Goal: Task Accomplishment & Management: Manage account settings

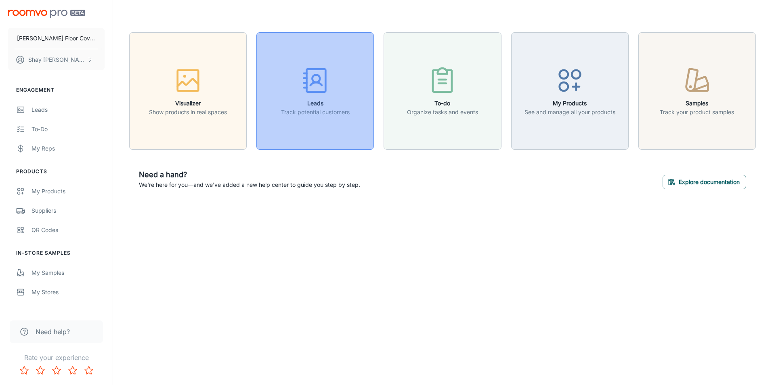
click at [319, 96] on div "button" at bounding box center [315, 82] width 69 height 34
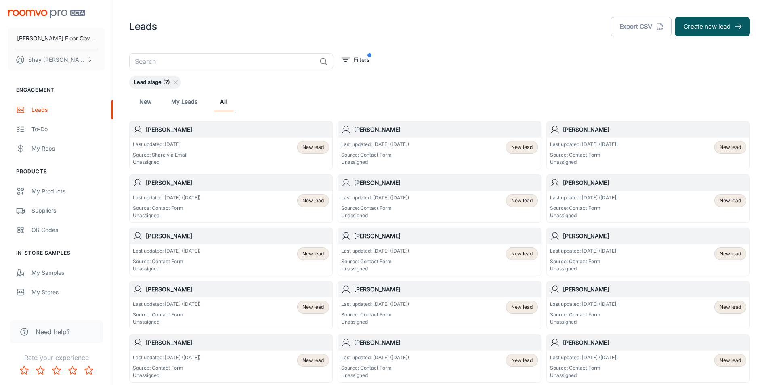
click at [409, 141] on p "Last updated: [DATE] ([DATE])" at bounding box center [375, 144] width 68 height 7
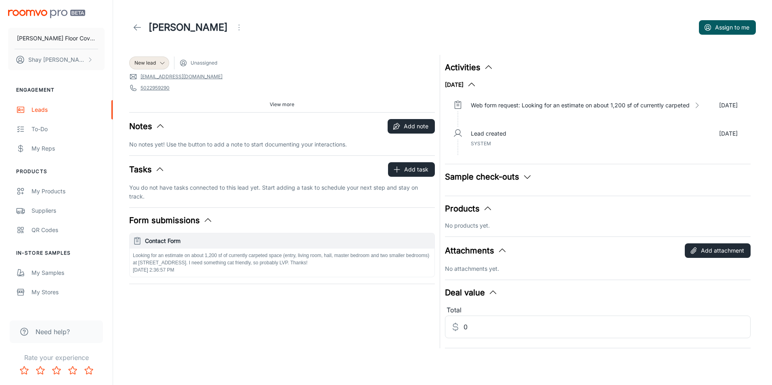
click at [136, 28] on icon at bounding box center [137, 28] width 10 height 10
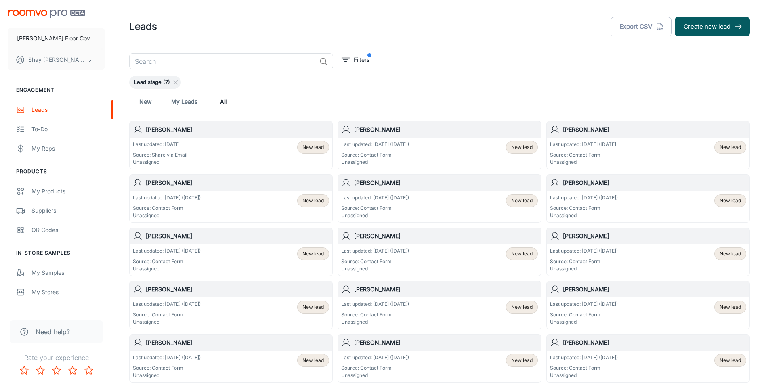
click at [197, 156] on div "Last updated: [DATE] Source: Share via Email Unassigned New lead" at bounding box center [231, 153] width 196 height 25
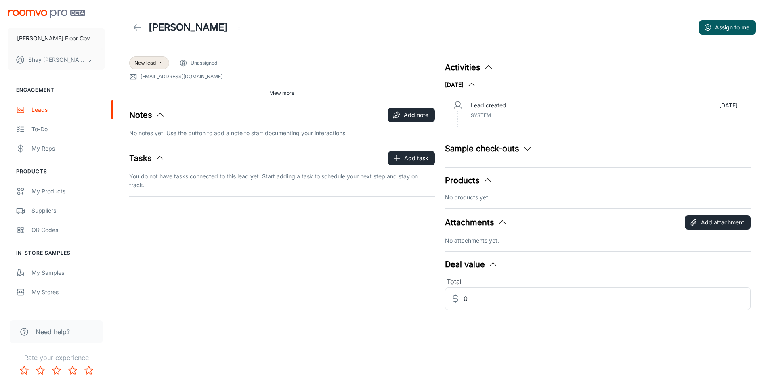
click at [134, 27] on polyline at bounding box center [135, 28] width 3 height 6
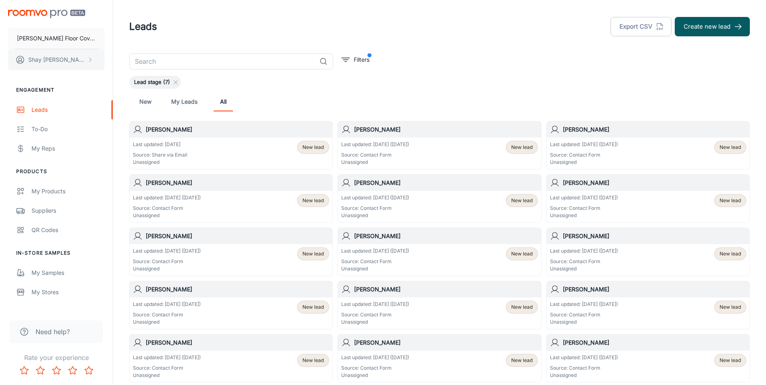
click at [65, 57] on p "[PERSON_NAME]" at bounding box center [56, 59] width 57 height 9
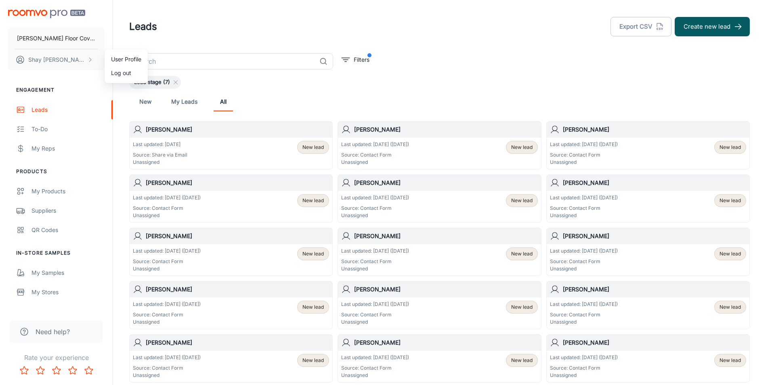
click at [110, 71] on li "Log out" at bounding box center [126, 73] width 43 height 14
